Goal: Information Seeking & Learning: Learn about a topic

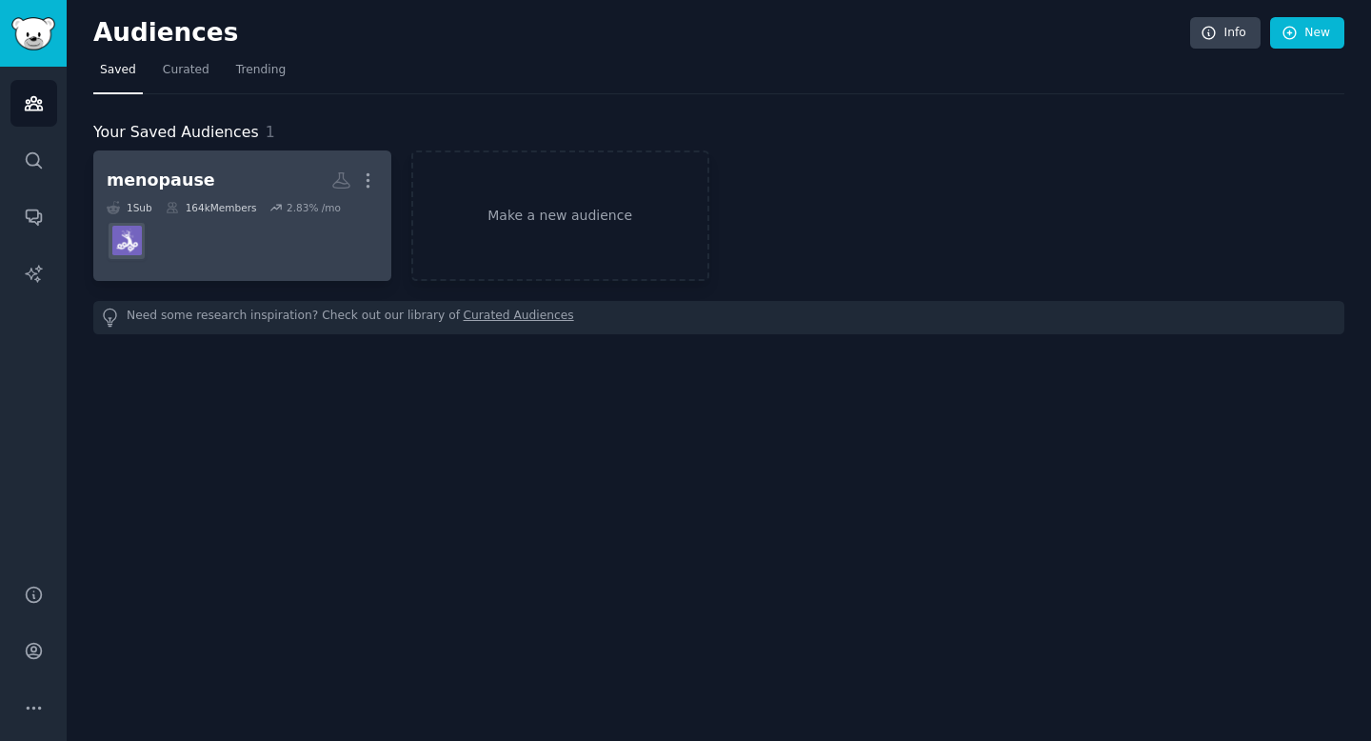
click at [146, 183] on div "menopause" at bounding box center [161, 181] width 109 height 24
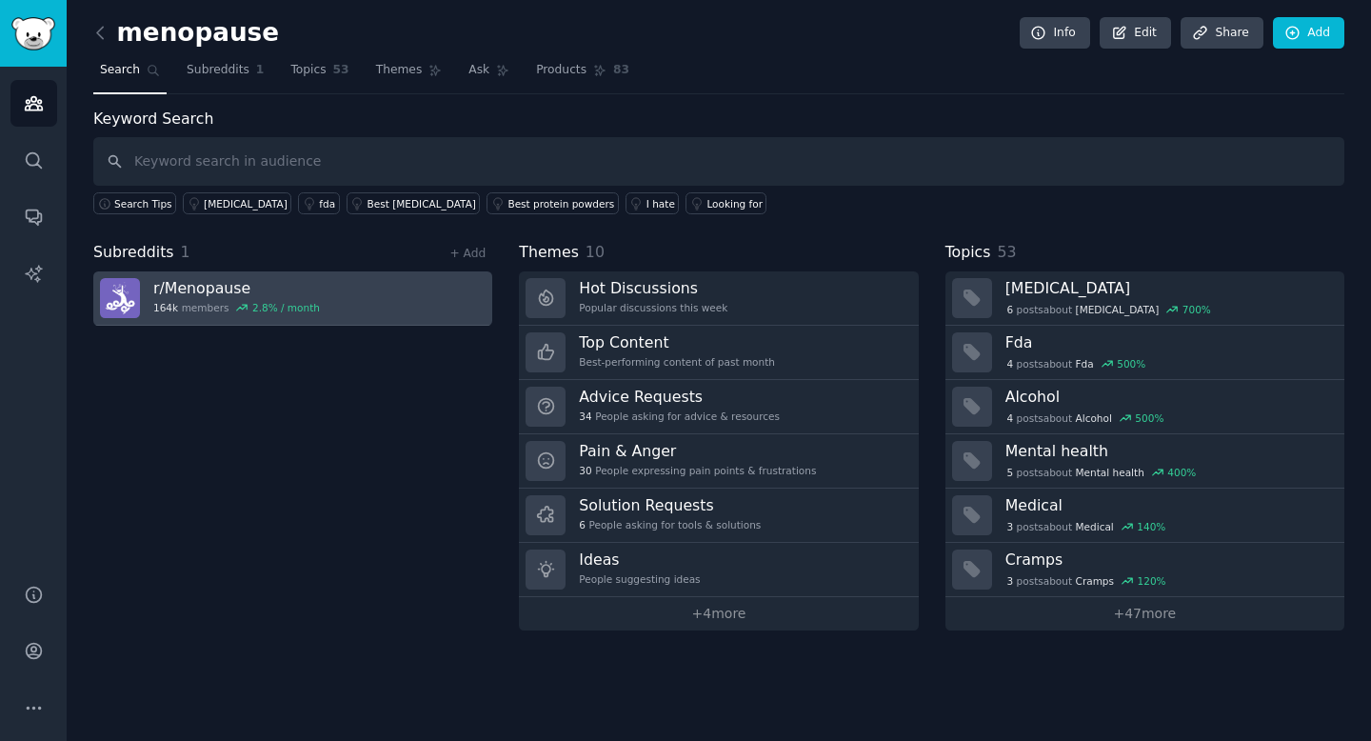
click at [179, 298] on div "r/ Menopause 164k members 2.8 % / month" at bounding box center [236, 298] width 167 height 40
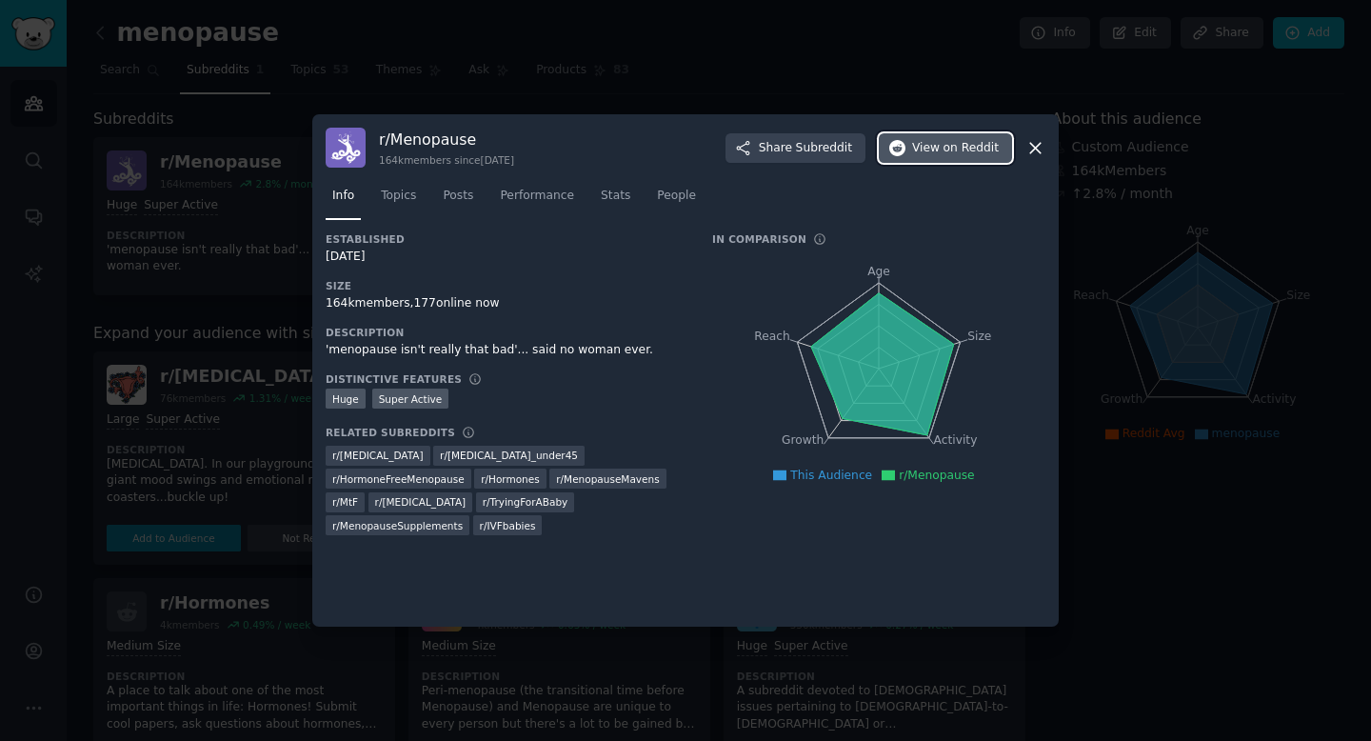
click at [953, 149] on span "on Reddit" at bounding box center [971, 148] width 55 height 17
click at [402, 194] on span "Topics" at bounding box center [398, 196] width 35 height 17
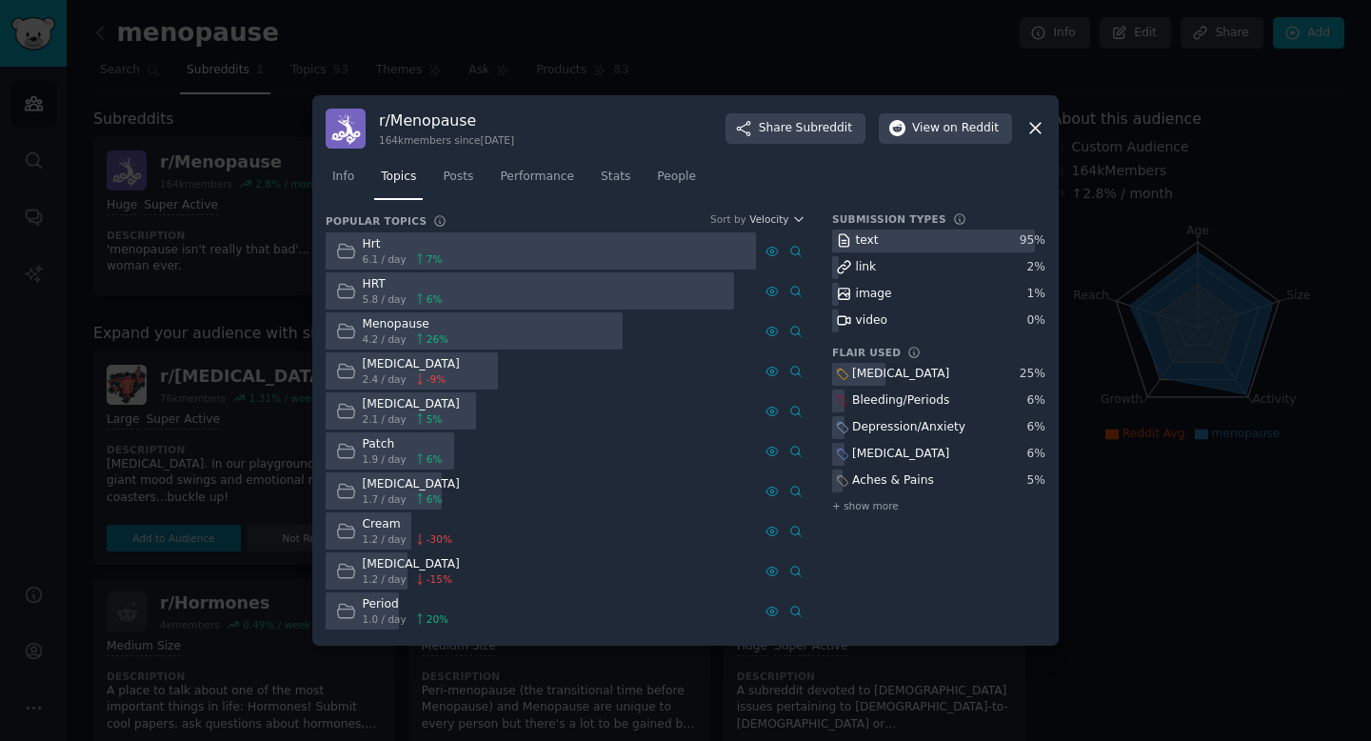
click at [399, 328] on div "Menopause" at bounding box center [406, 324] width 87 height 17
click at [342, 334] on icon at bounding box center [346, 331] width 20 height 20
click at [467, 177] on span "Posts" at bounding box center [458, 177] width 30 height 17
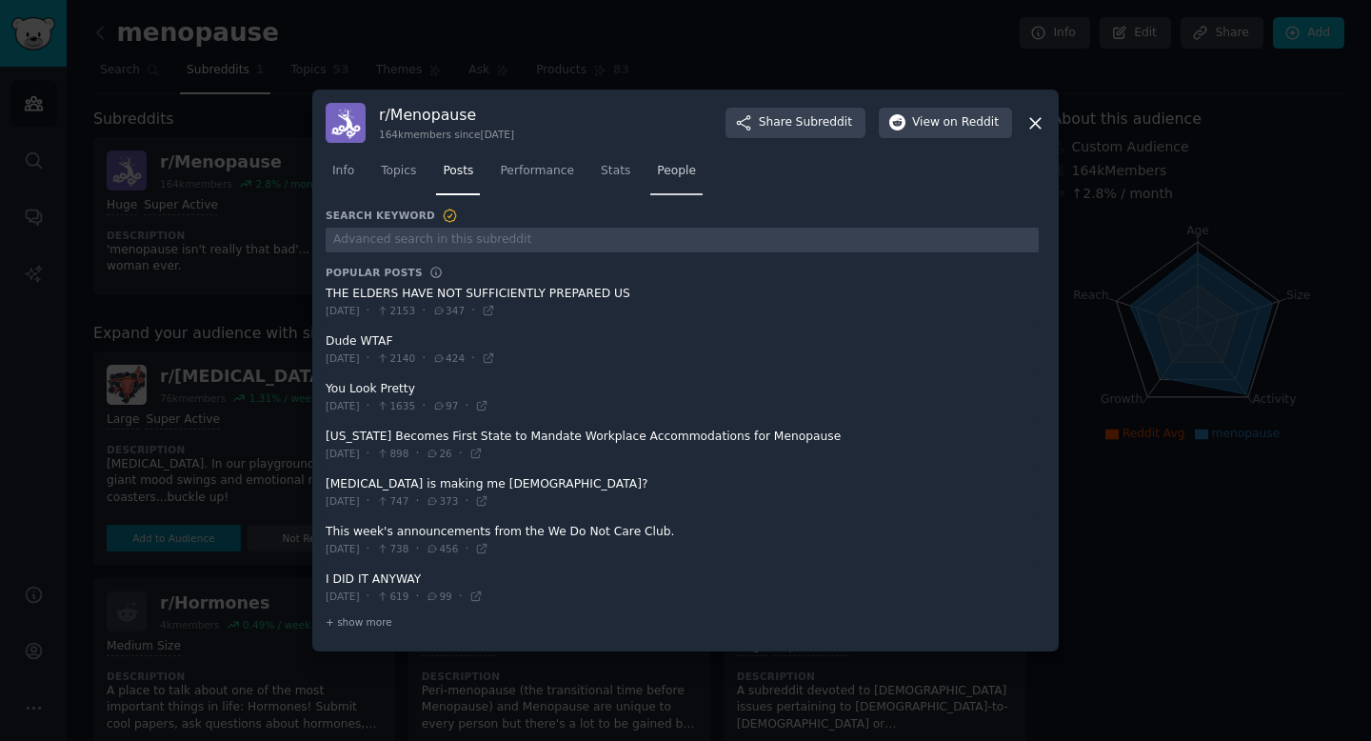
click at [683, 173] on span "People" at bounding box center [676, 171] width 39 height 17
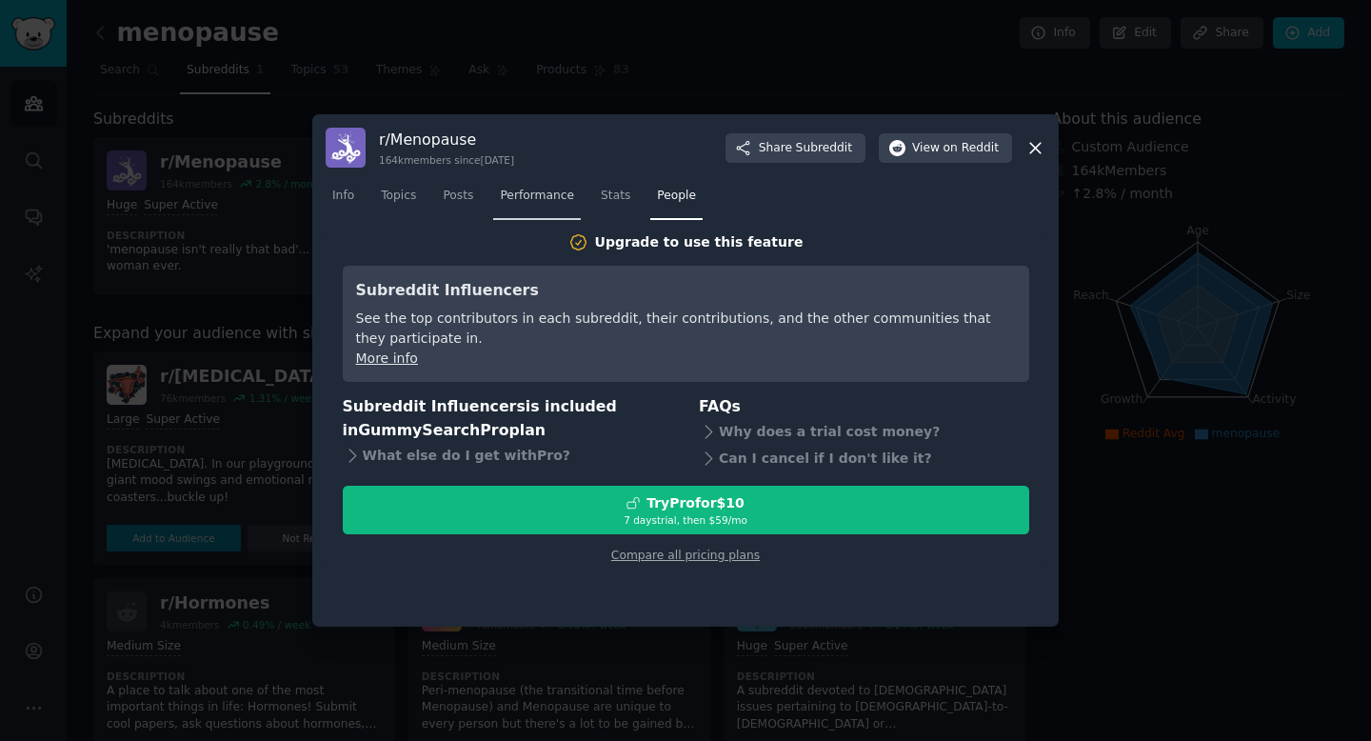
click at [558, 192] on span "Performance" at bounding box center [537, 196] width 74 height 17
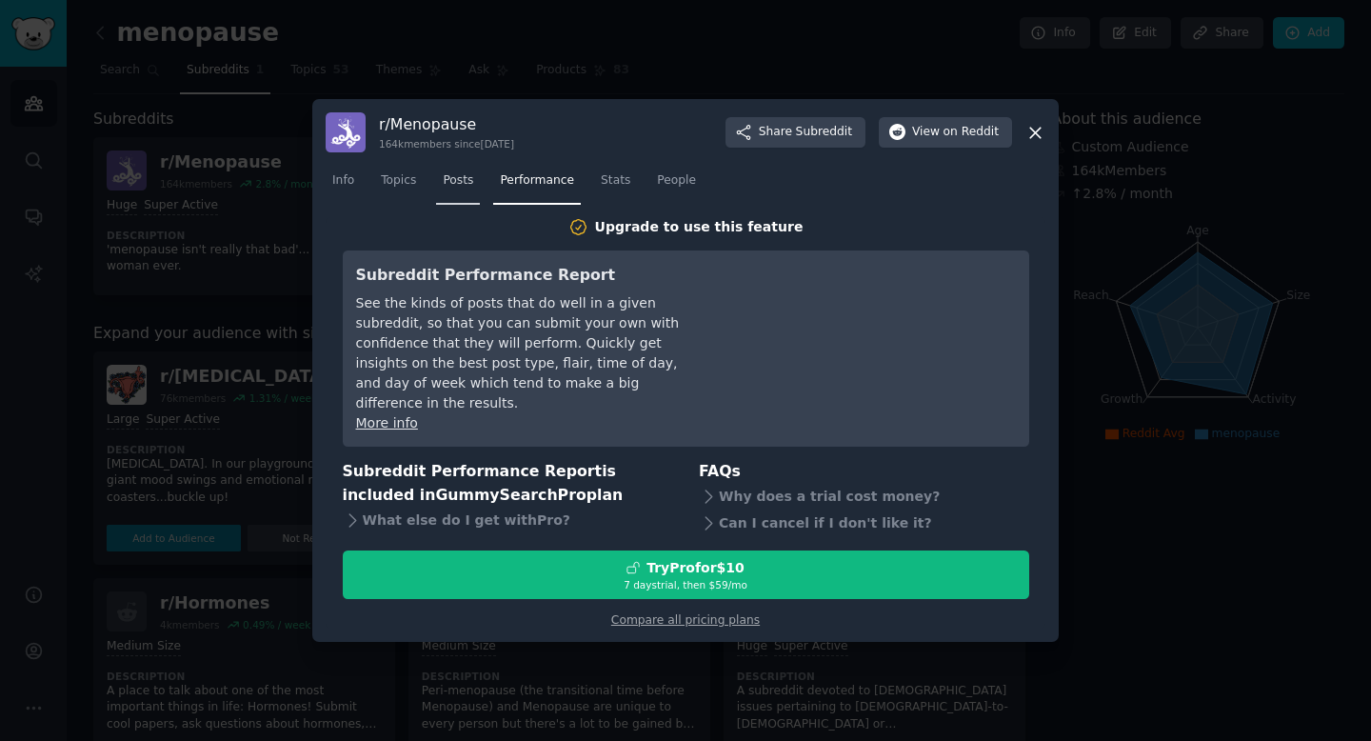
click at [462, 189] on span "Posts" at bounding box center [458, 180] width 30 height 17
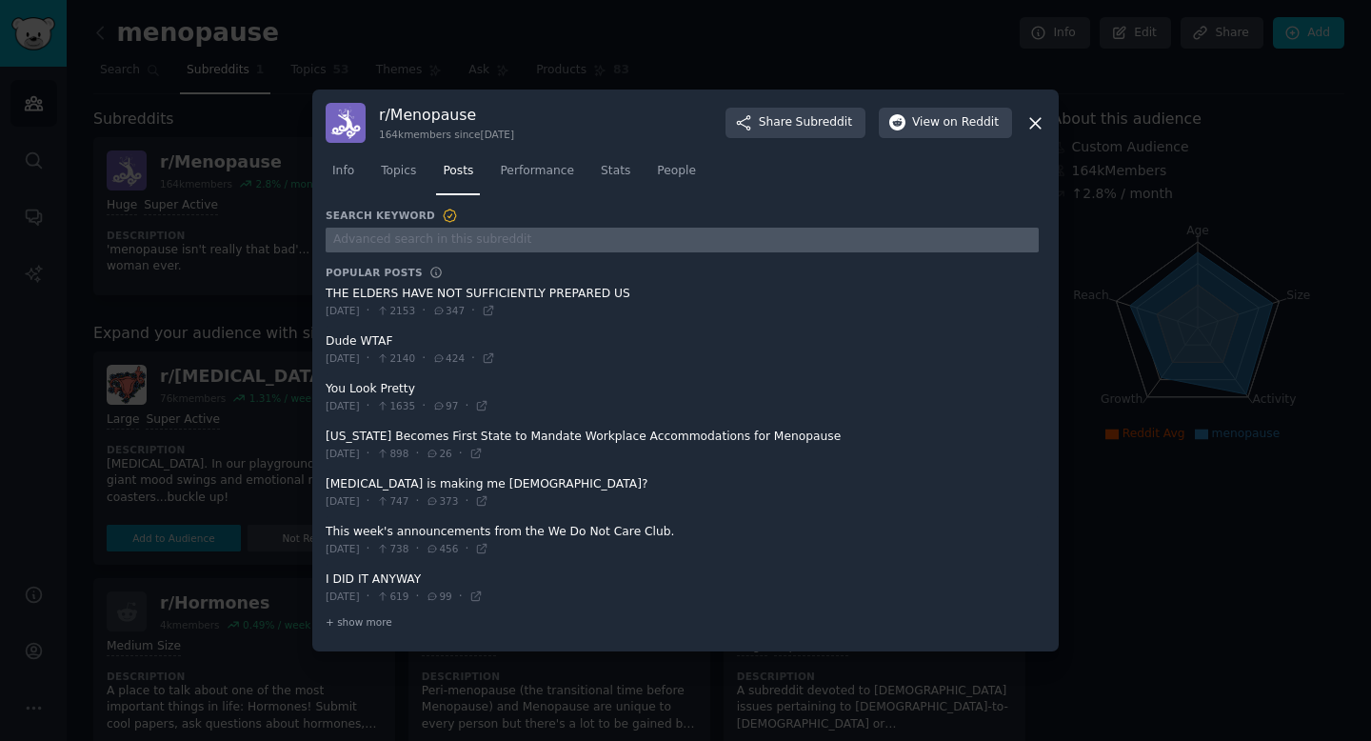
click at [349, 232] on input "text" at bounding box center [682, 241] width 713 height 26
type input "hair"
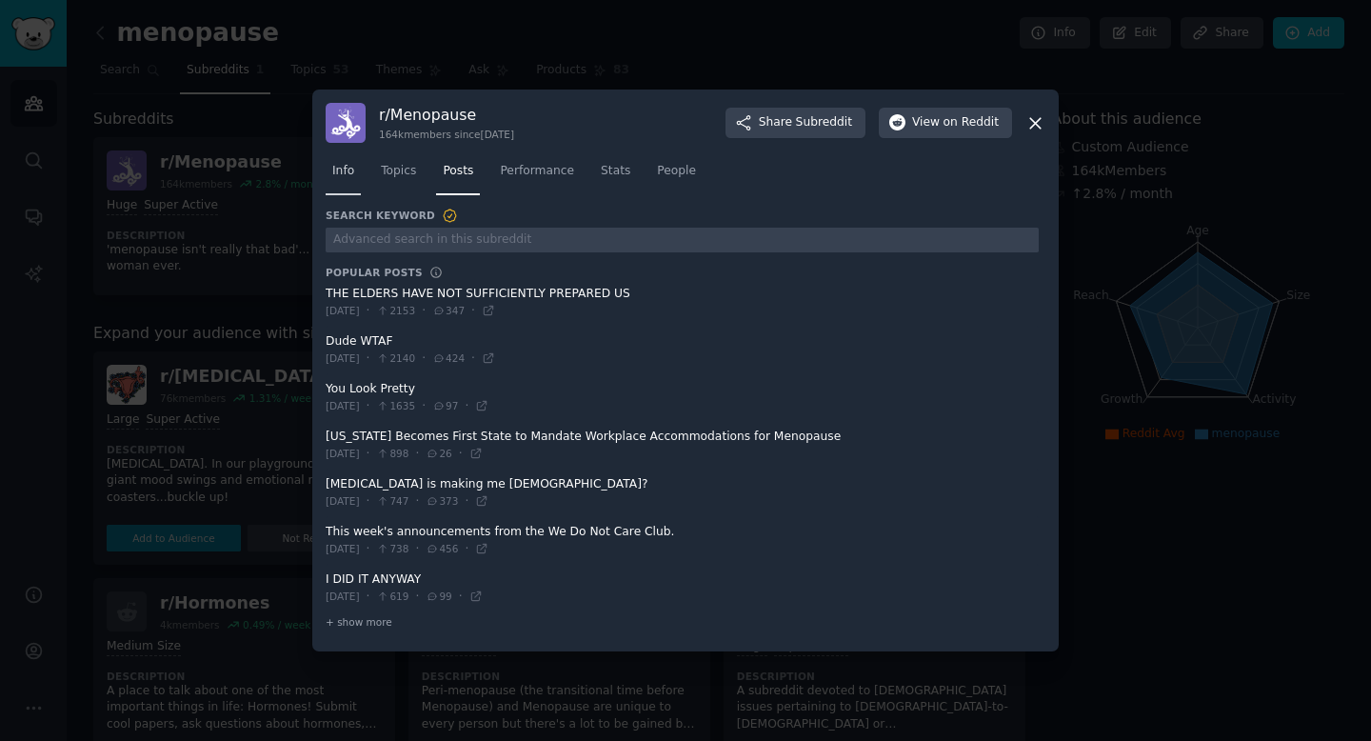
click at [334, 176] on span "Info" at bounding box center [343, 171] width 22 height 17
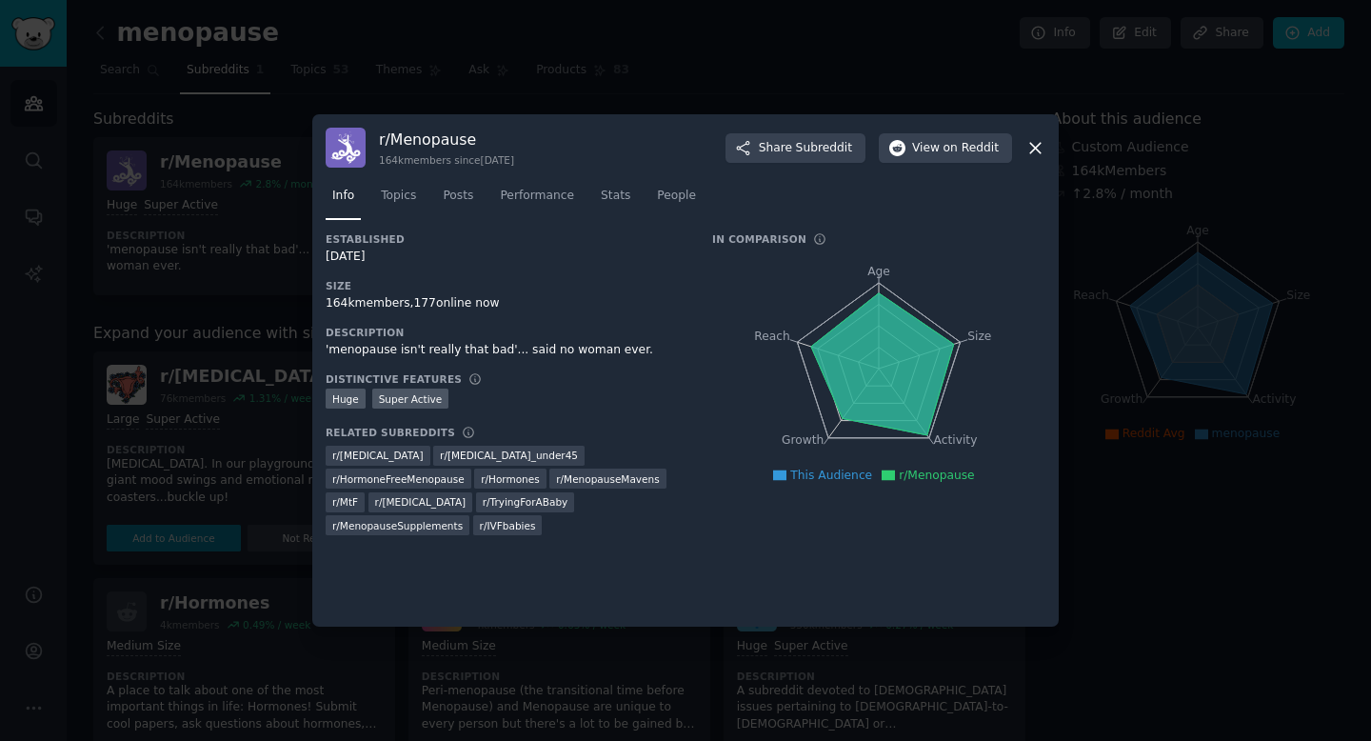
click at [1039, 152] on icon at bounding box center [1035, 148] width 20 height 20
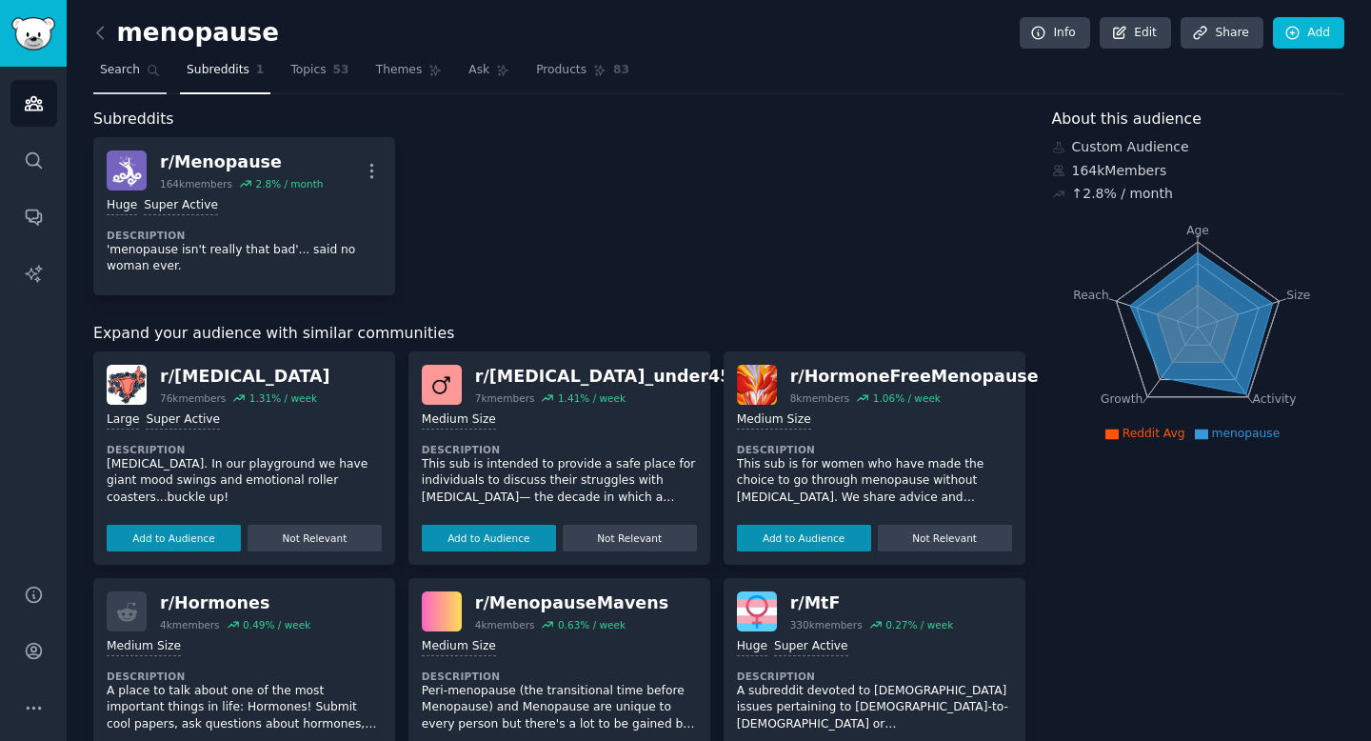
click at [135, 76] on span "Search" at bounding box center [120, 70] width 40 height 17
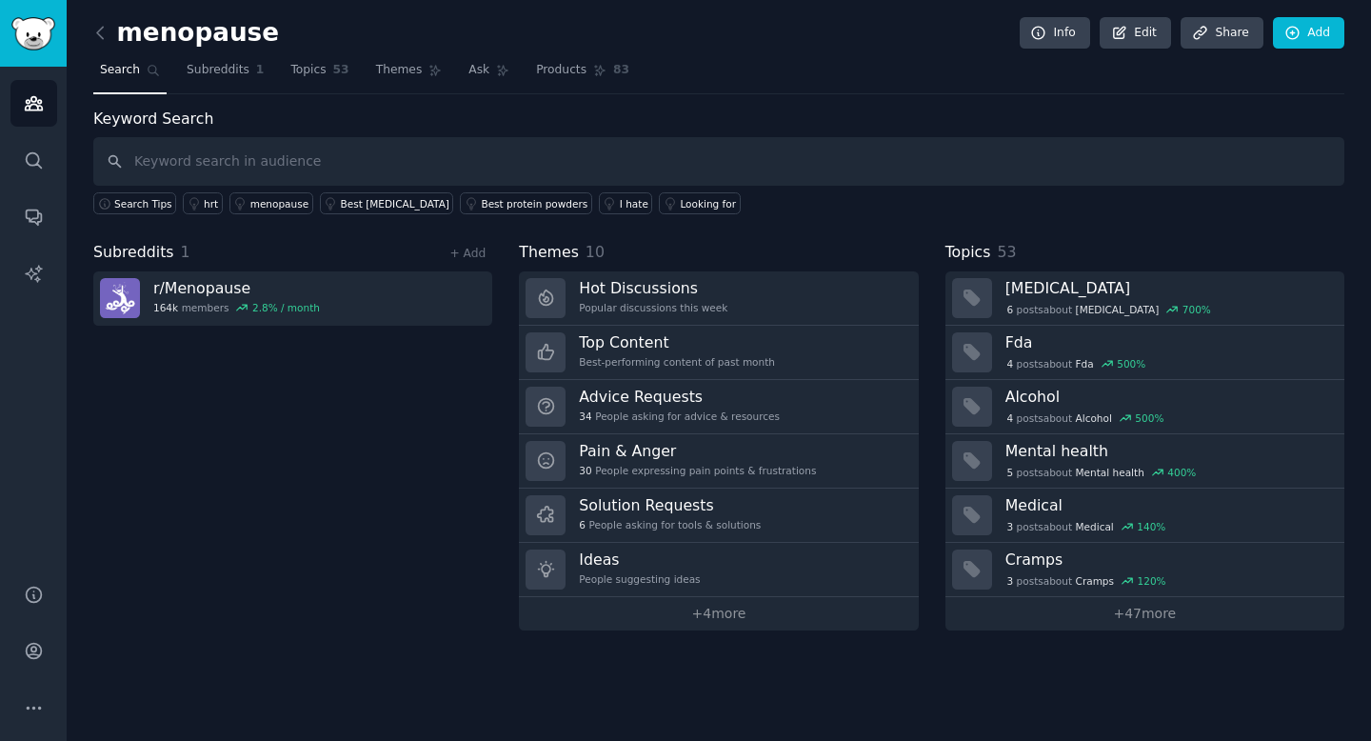
click at [183, 157] on input "text" at bounding box center [718, 161] width 1251 height 49
click at [369, 168] on input "menopause hair loss" at bounding box center [718, 161] width 1251 height 49
type input "menopause hair loss"
click at [182, 153] on input "text" at bounding box center [718, 161] width 1251 height 49
type input "menopause and nutrition"
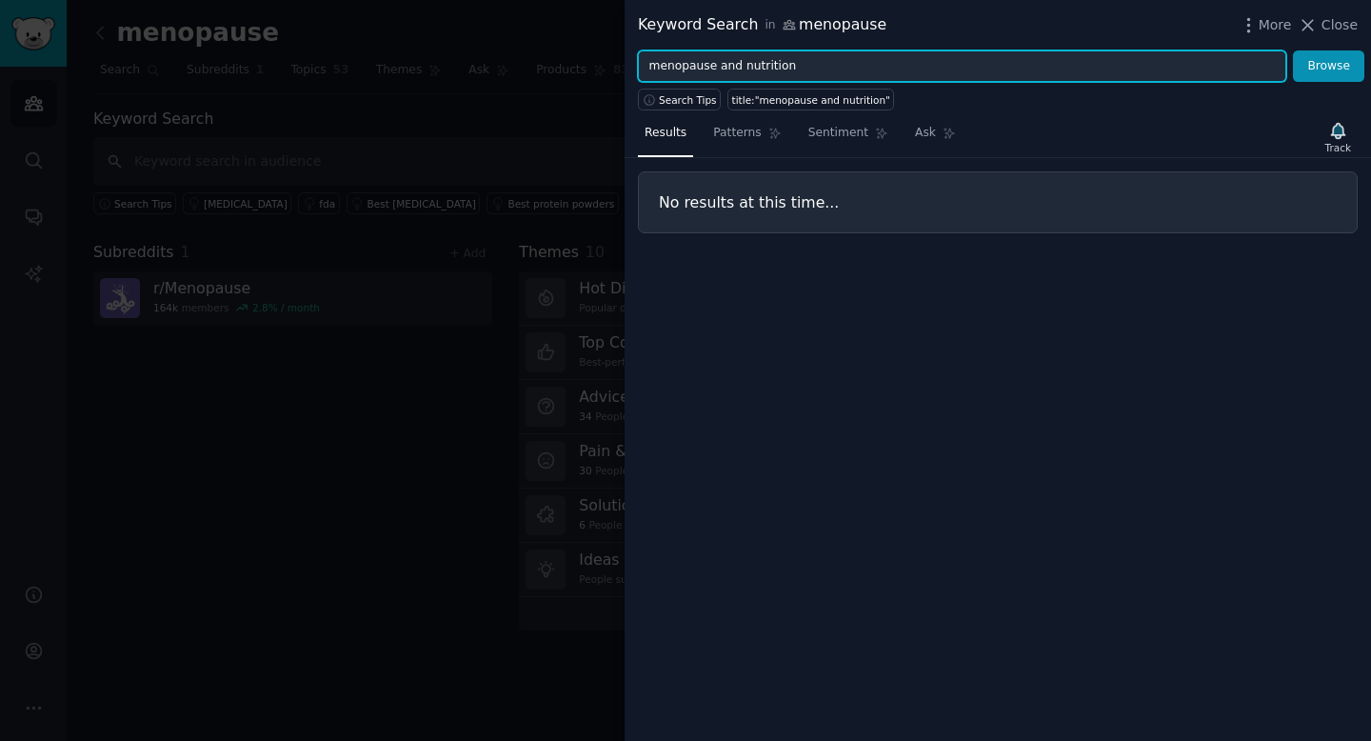
drag, startPoint x: 798, startPoint y: 68, endPoint x: 586, endPoint y: 60, distance: 212.5
click at [586, 60] on div "Keyword Search in menopause More Close menopause and nutrition Browse Search Ti…" at bounding box center [685, 370] width 1371 height 741
paste input "menopause hair loss"
click at [1293, 50] on button "Browse" at bounding box center [1328, 66] width 71 height 32
drag, startPoint x: 723, startPoint y: 67, endPoint x: 585, endPoint y: 63, distance: 138.1
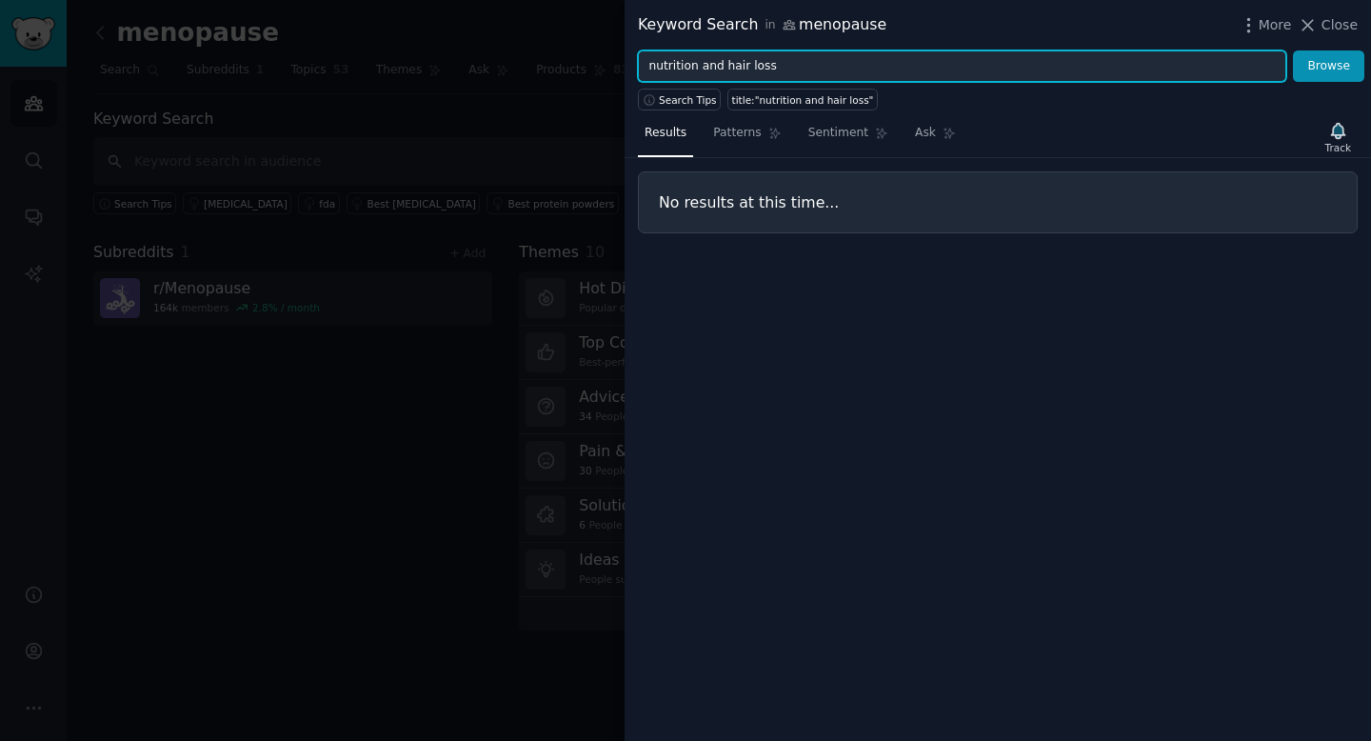
click at [585, 63] on div "Keyword Search in menopause More Close nutrition and hair loss Browse Search Ti…" at bounding box center [685, 370] width 1371 height 741
type input "hair loss"
click at [1293, 50] on button "Browse" at bounding box center [1328, 66] width 71 height 32
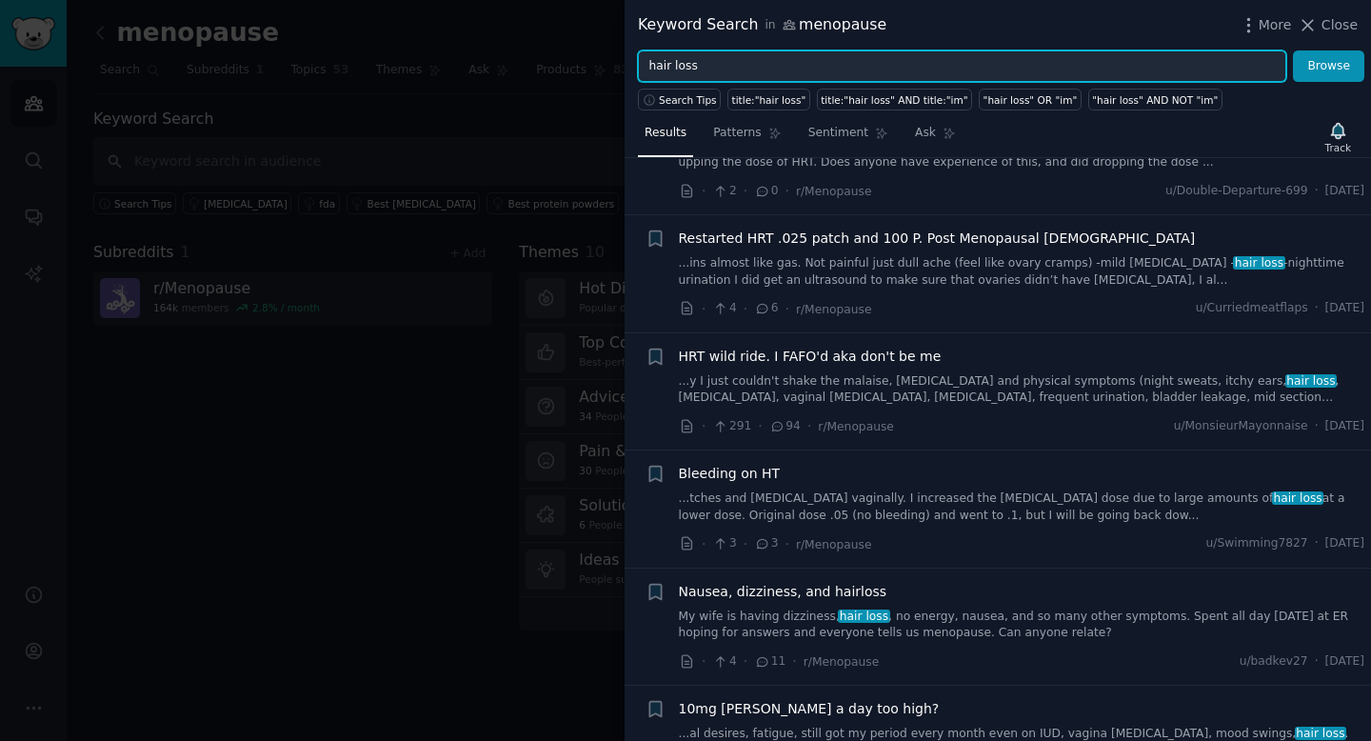
scroll to position [511, 0]
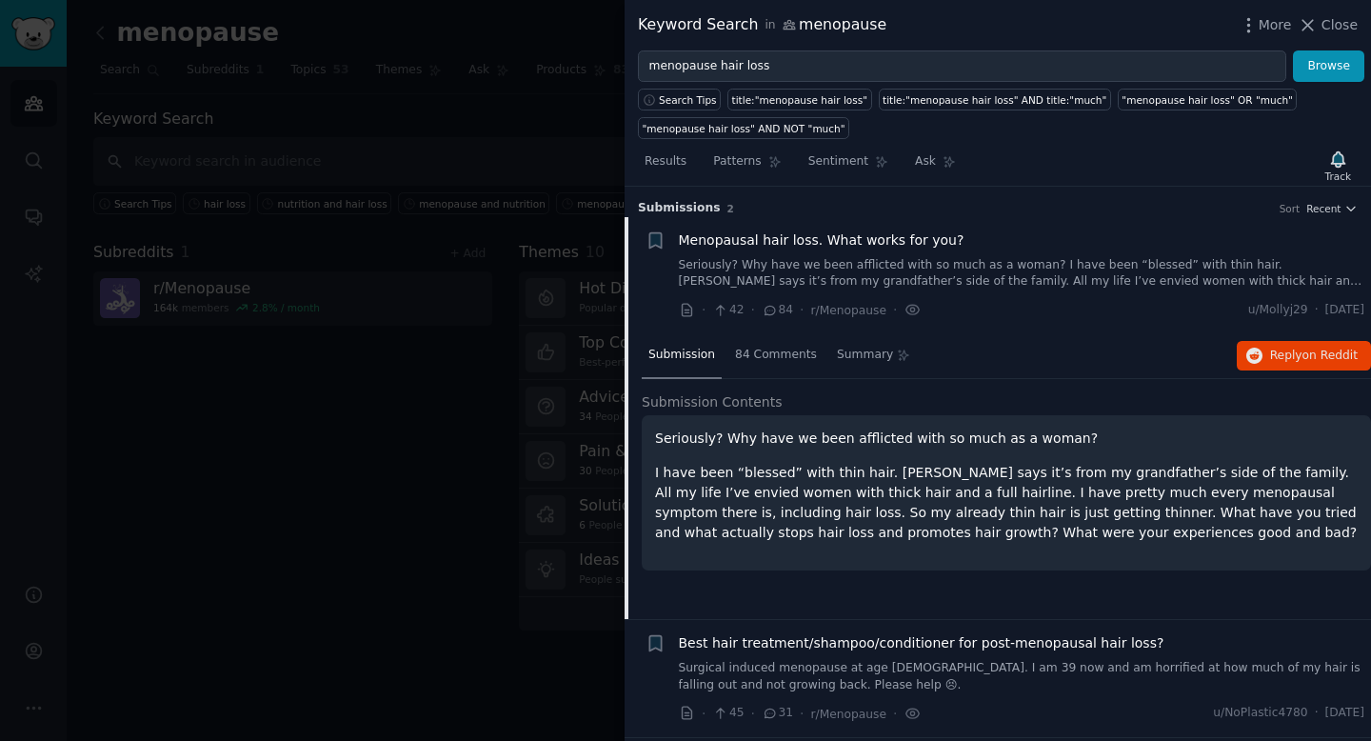
click at [736, 242] on span "Menopausal hair loss. What works for you?" at bounding box center [822, 240] width 286 height 20
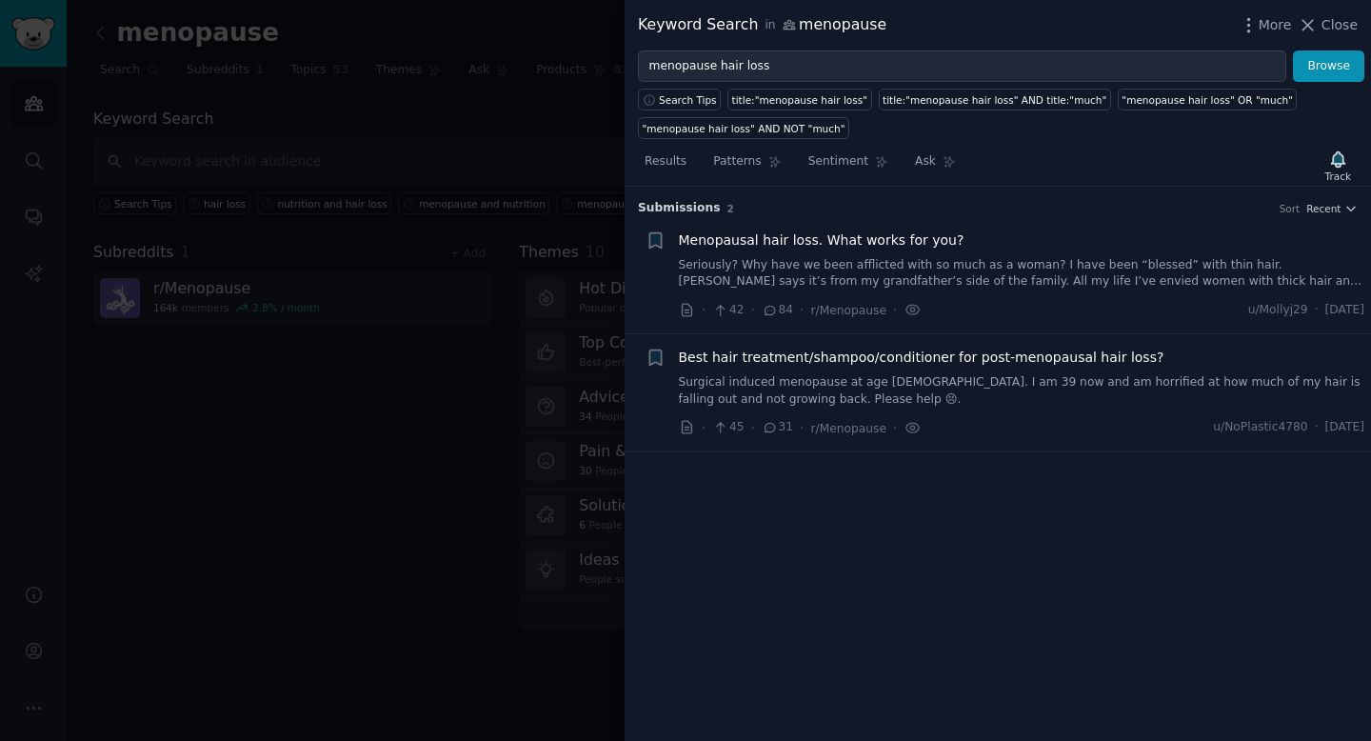
click at [736, 242] on span "Menopausal hair loss. What works for you?" at bounding box center [822, 240] width 286 height 20
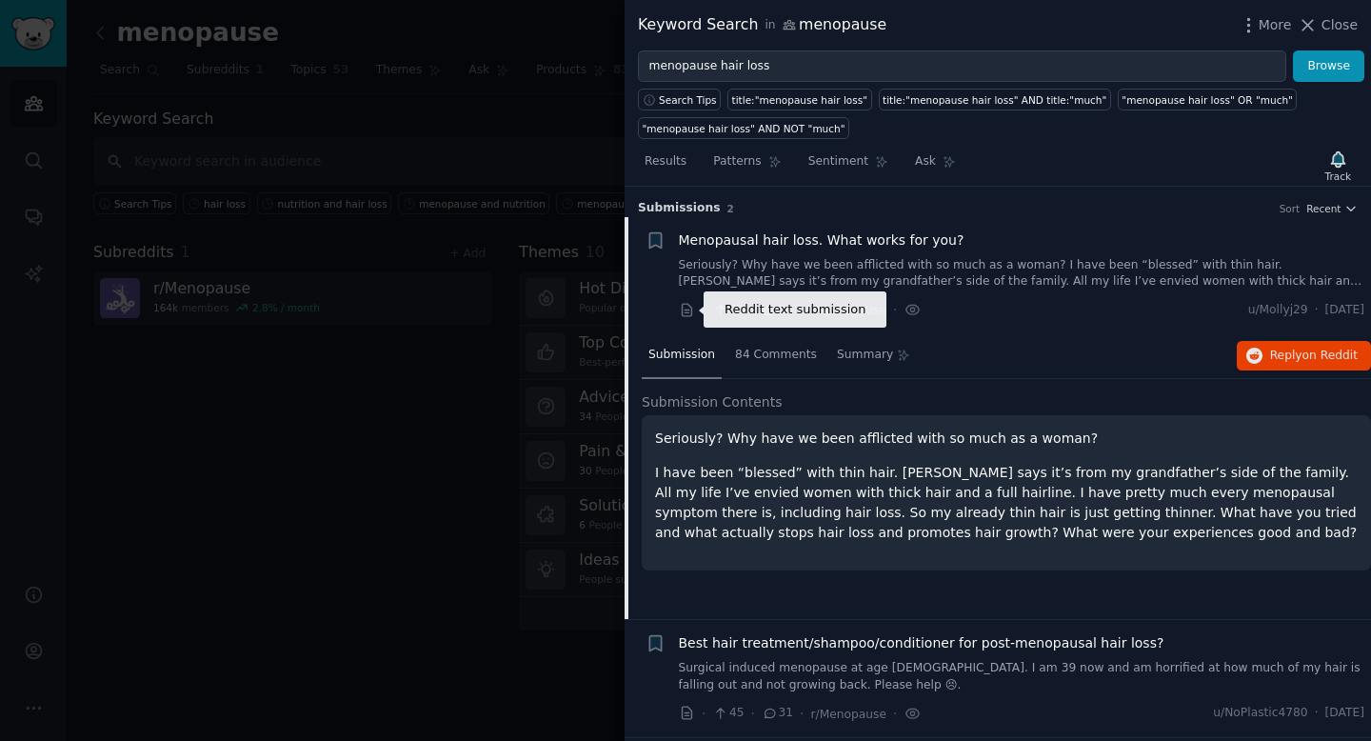
click at [686, 308] on icon at bounding box center [687, 310] width 17 height 17
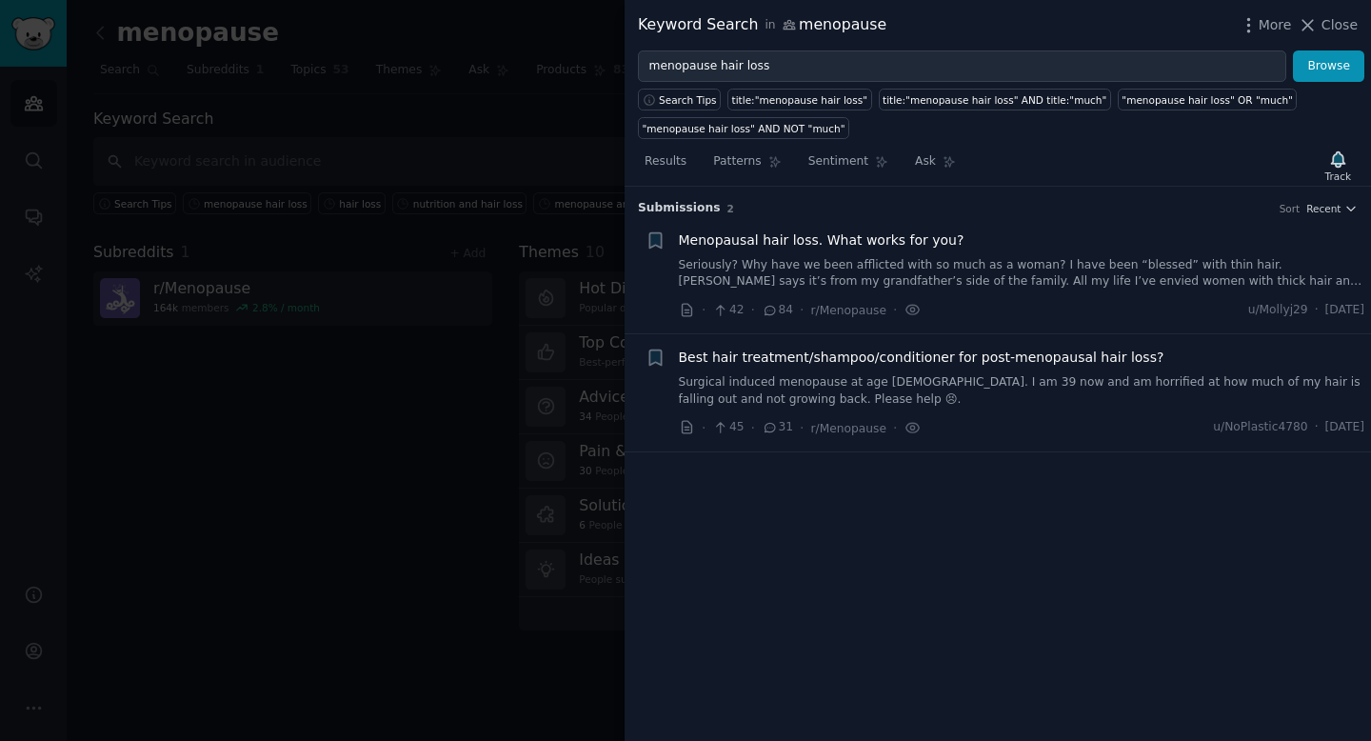
click at [768, 361] on span "Best hair treatment/shampoo/conditioner for post-menopausal hair loss?" at bounding box center [922, 358] width 486 height 20
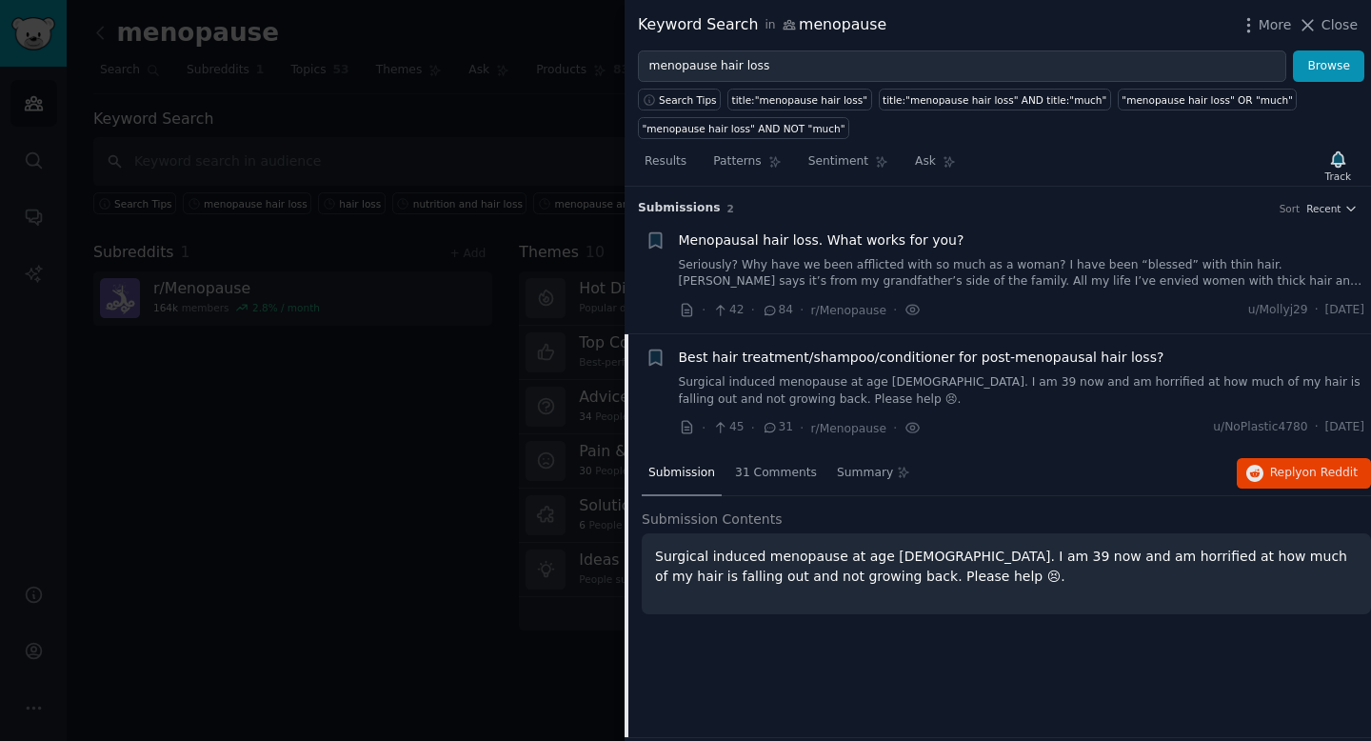
click at [686, 429] on icon at bounding box center [687, 427] width 10 height 12
click at [753, 240] on span "Menopausal hair loss. What works for you?" at bounding box center [822, 240] width 286 height 20
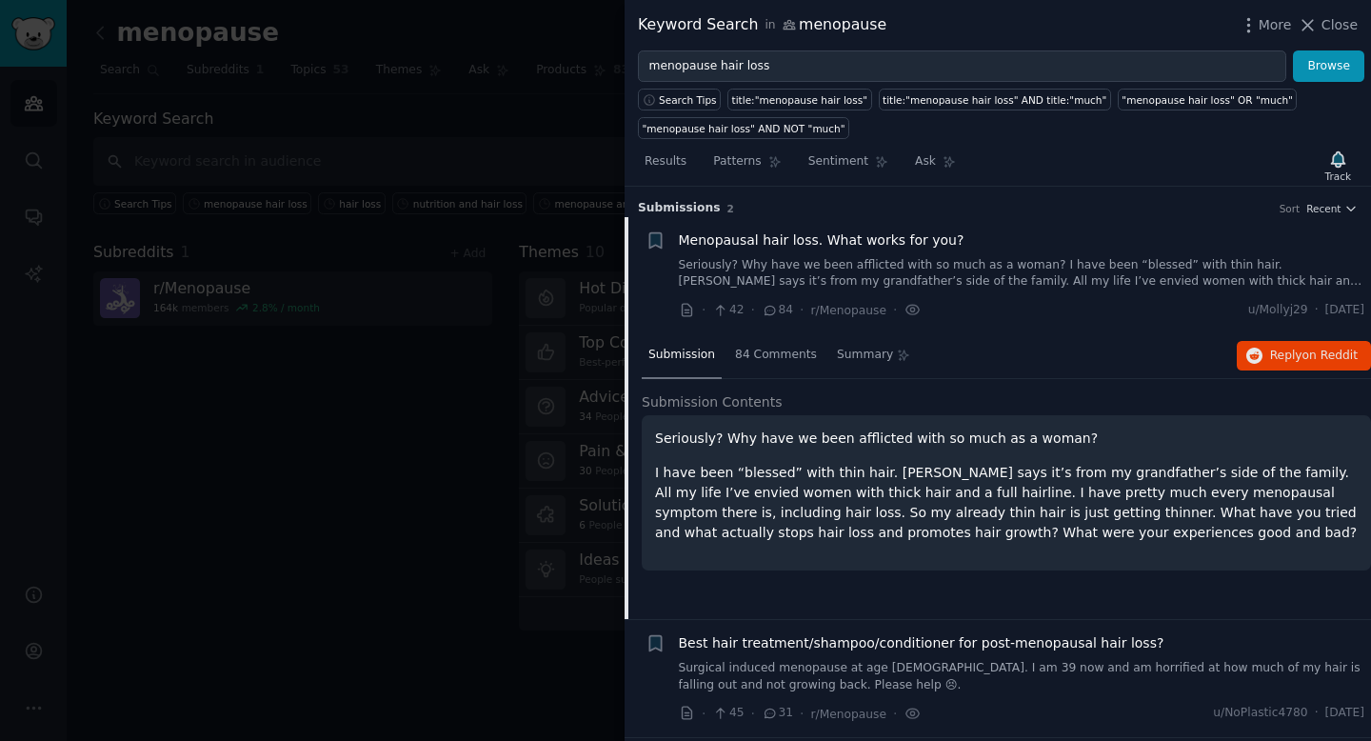
click at [683, 311] on icon at bounding box center [687, 310] width 17 height 17
